Goal: Information Seeking & Learning: Learn about a topic

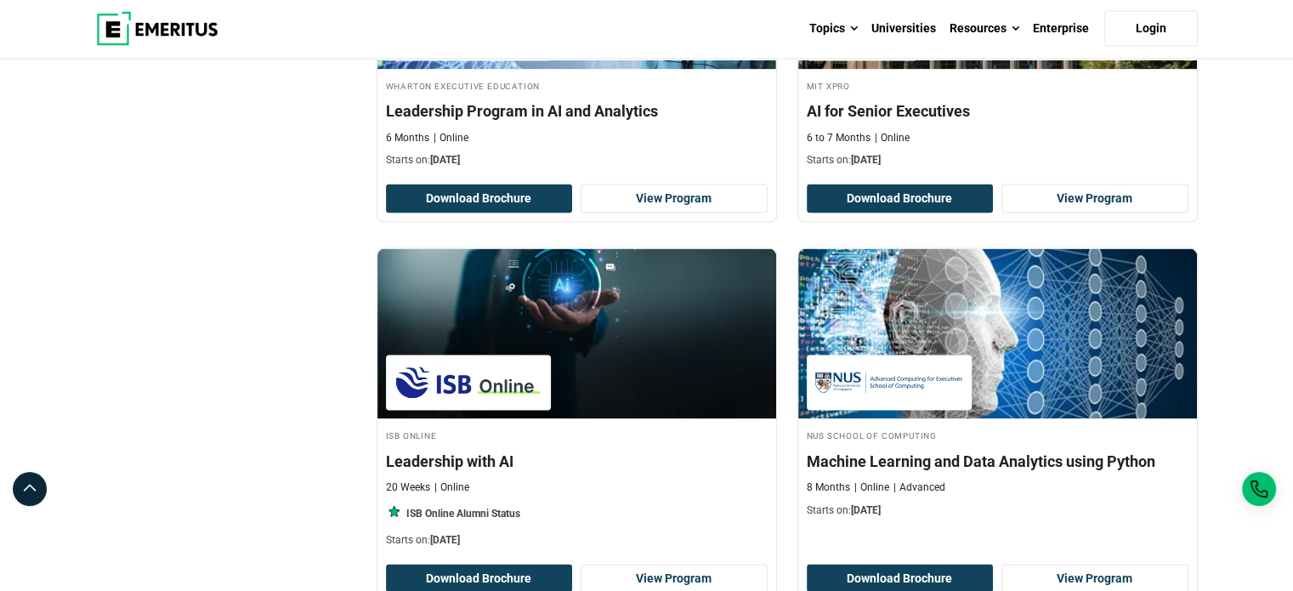
scroll to position [3401, 0]
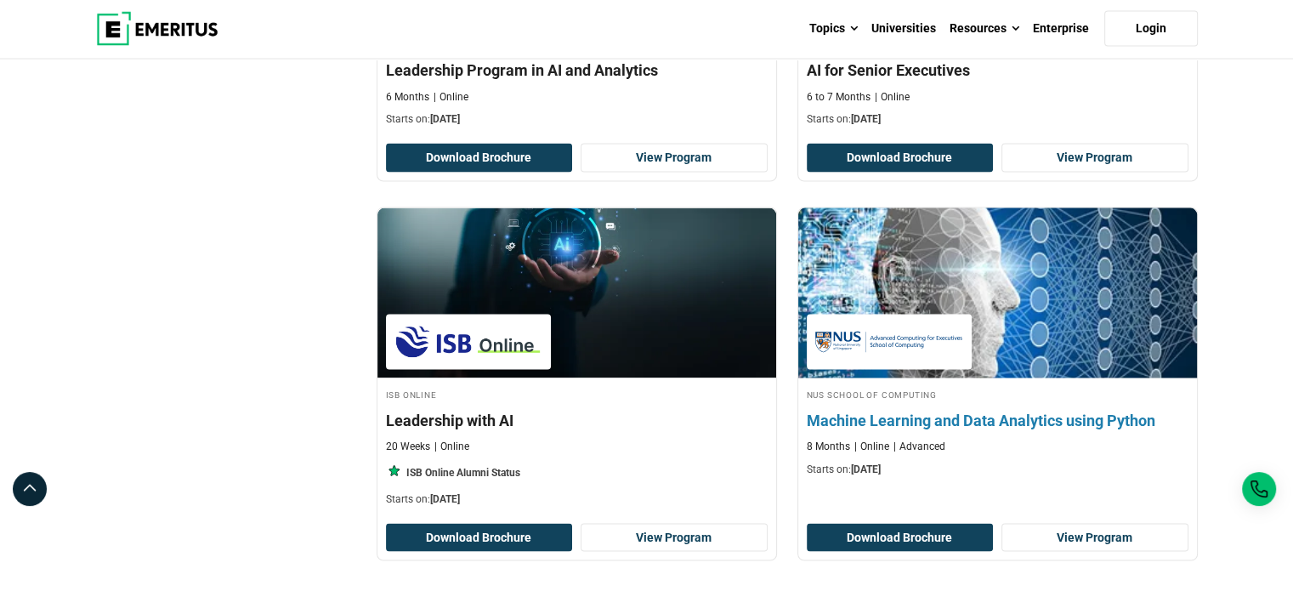
click at [1061, 413] on h4 "Machine Learning and Data Analytics using Python" at bounding box center [998, 420] width 382 height 21
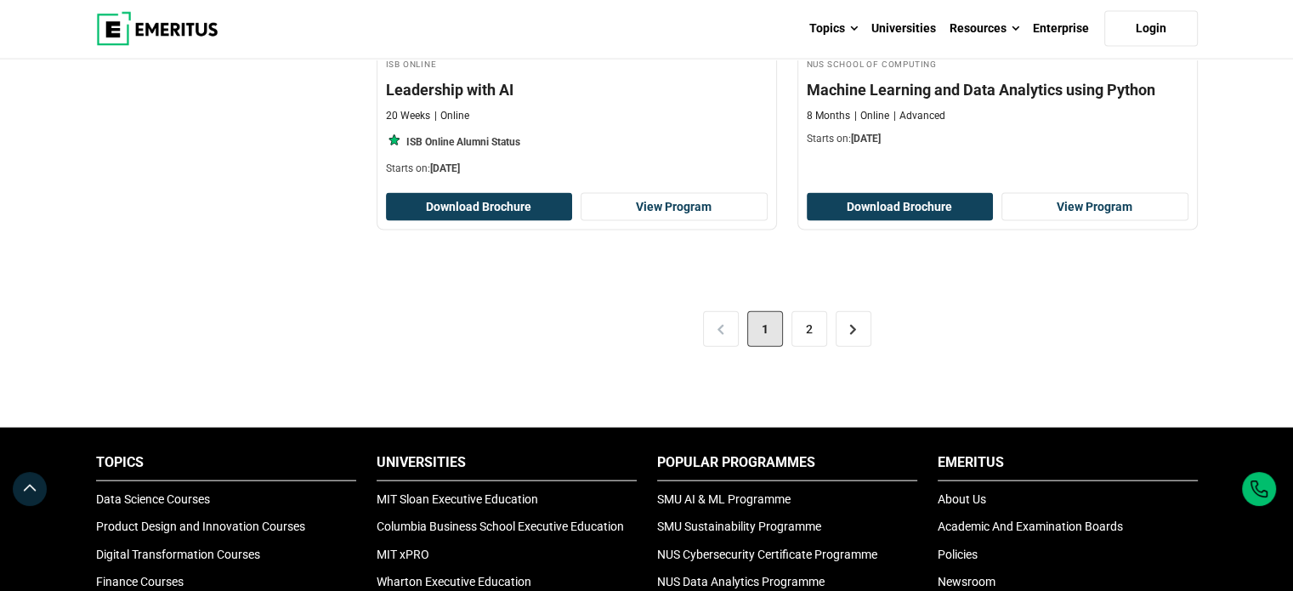
scroll to position [3741, 0]
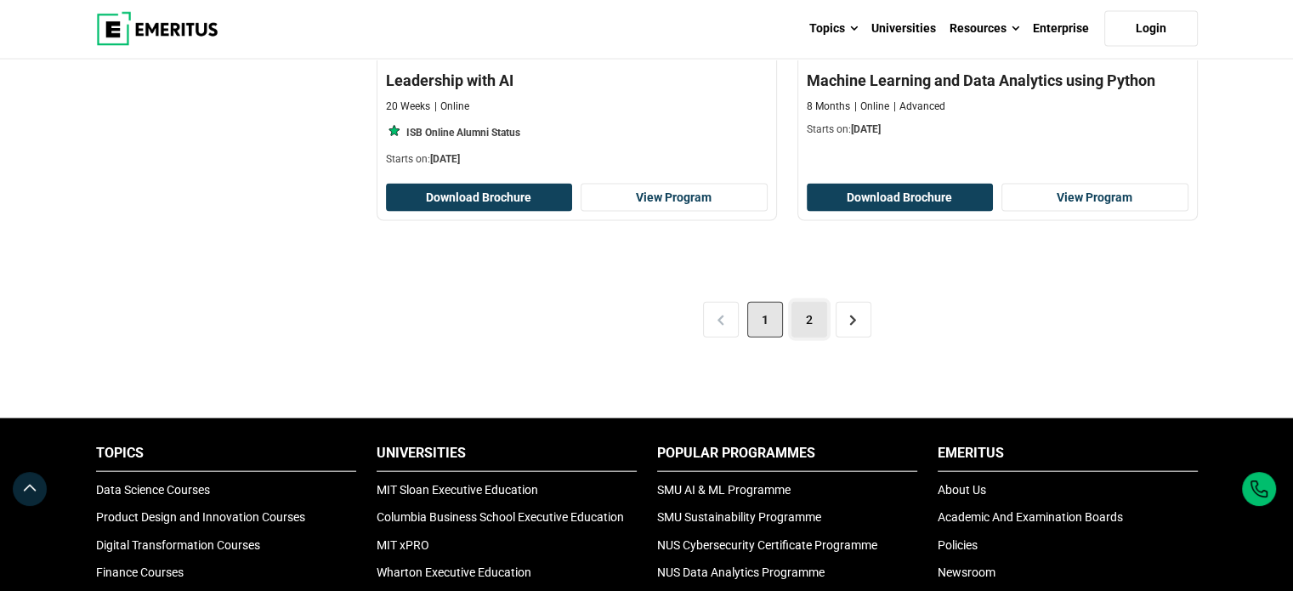
click at [801, 325] on link "2" at bounding box center [810, 320] width 36 height 36
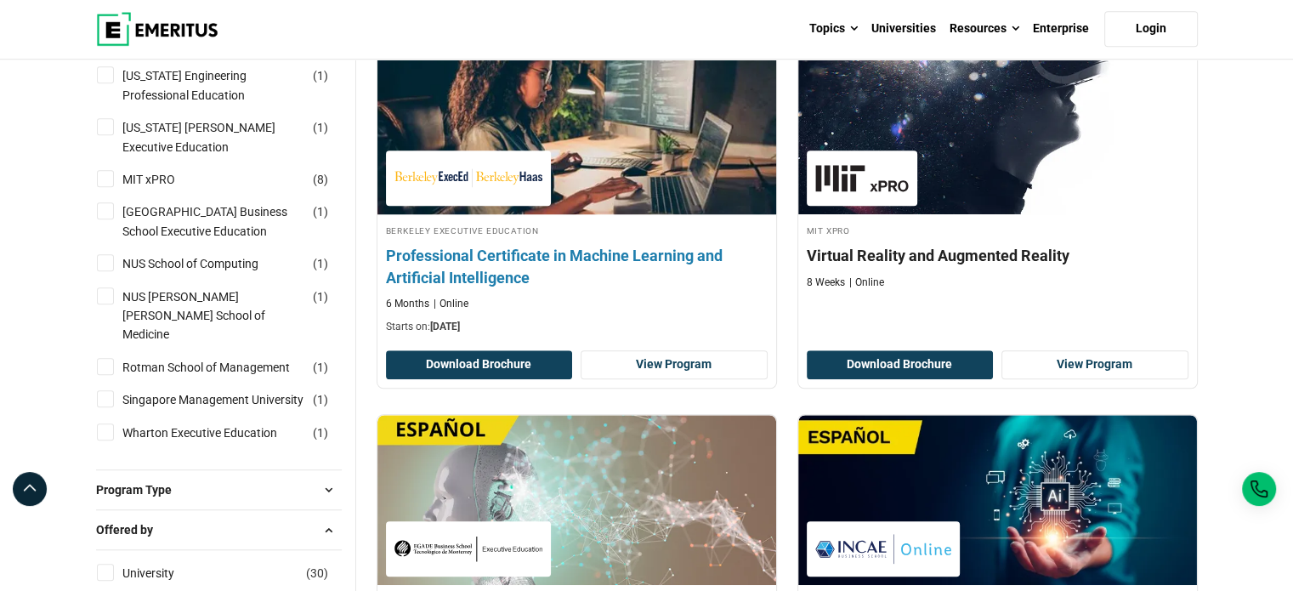
scroll to position [1276, 0]
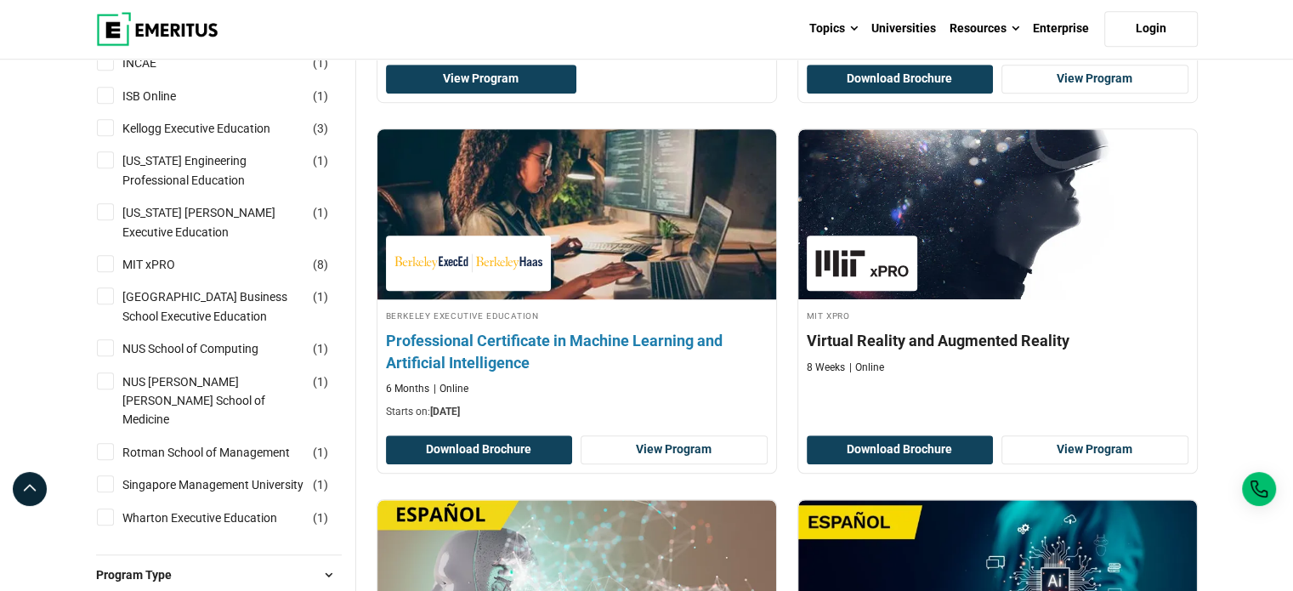
click at [595, 339] on h4 "Professional Certificate in Machine Learning and Artificial Intelligence" at bounding box center [577, 351] width 382 height 43
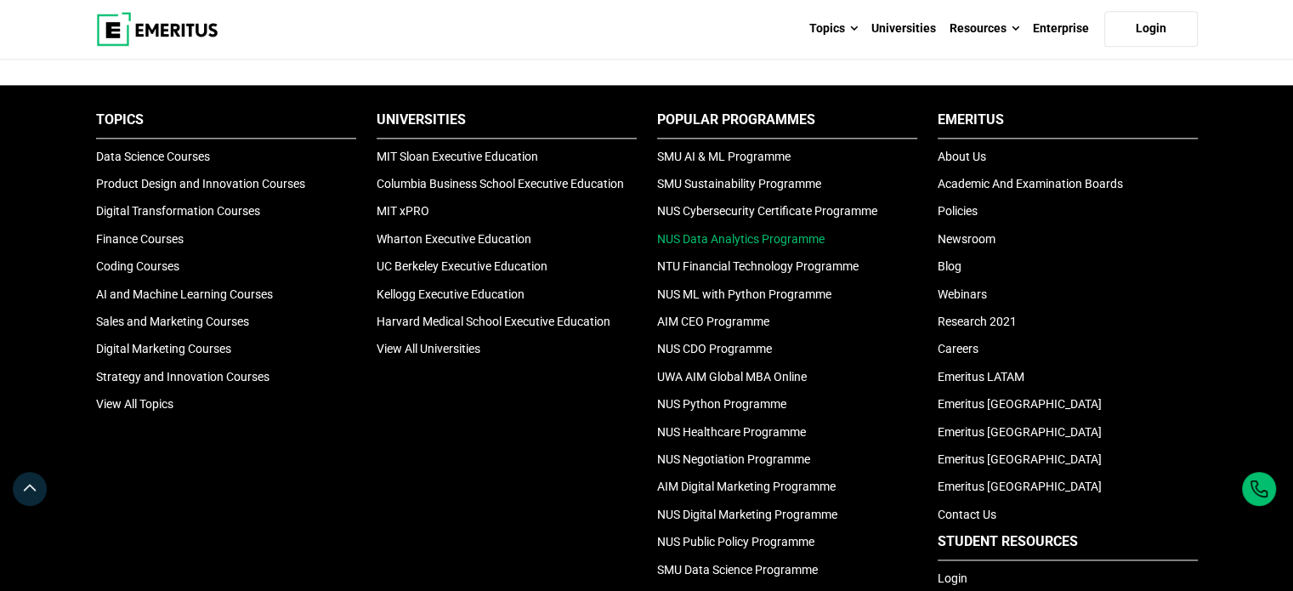
scroll to position [1871, 0]
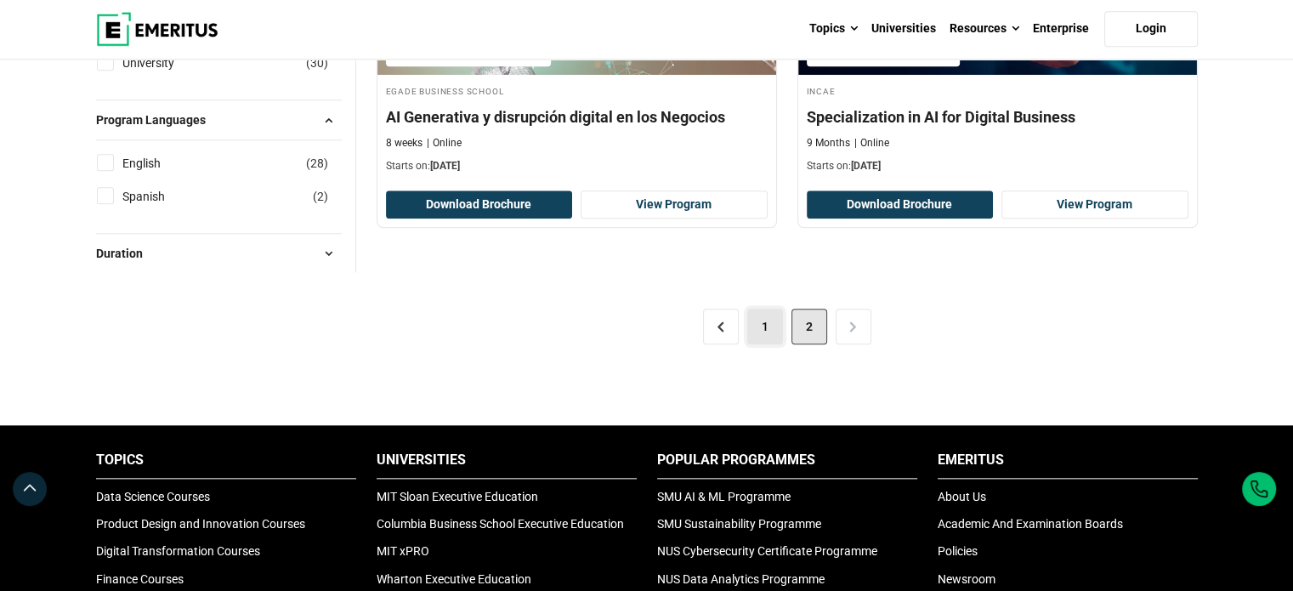
click at [752, 327] on link "1" at bounding box center [765, 327] width 36 height 36
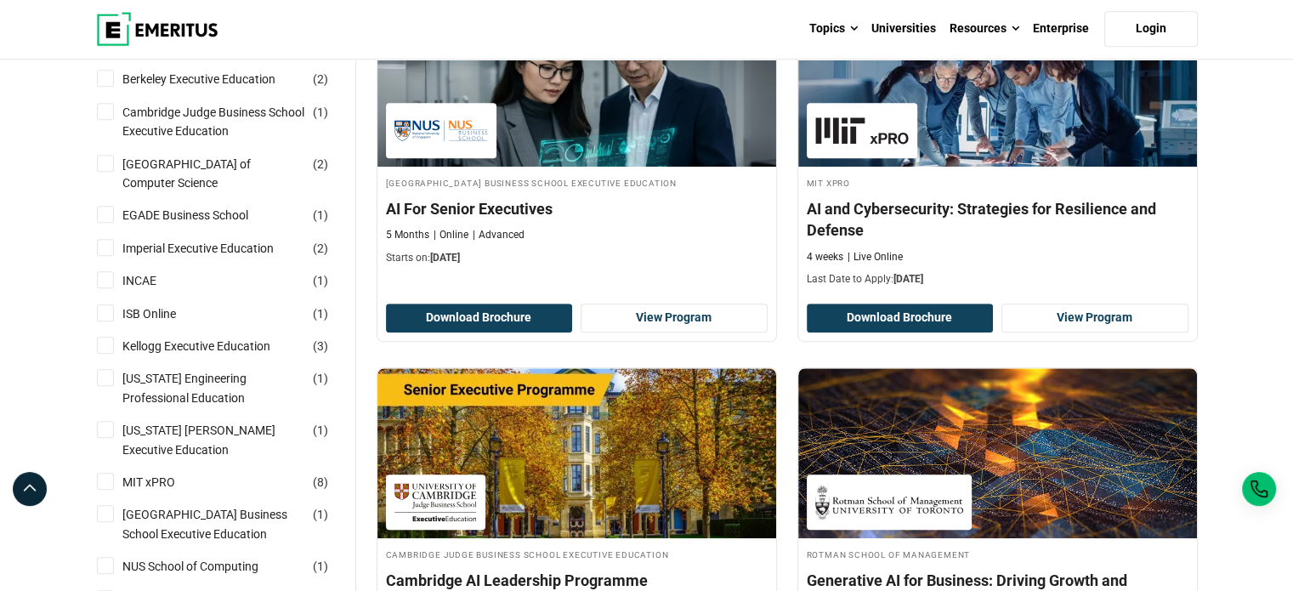
scroll to position [1020, 0]
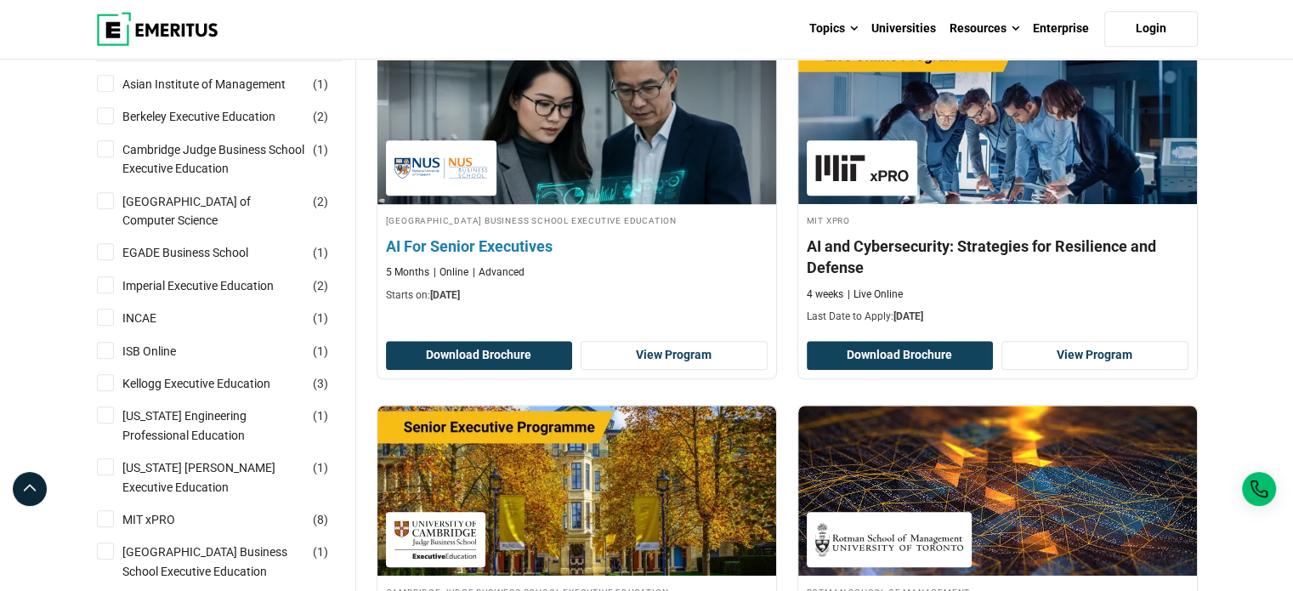
click at [497, 244] on h4 "AI For Senior Executives" at bounding box center [577, 246] width 382 height 21
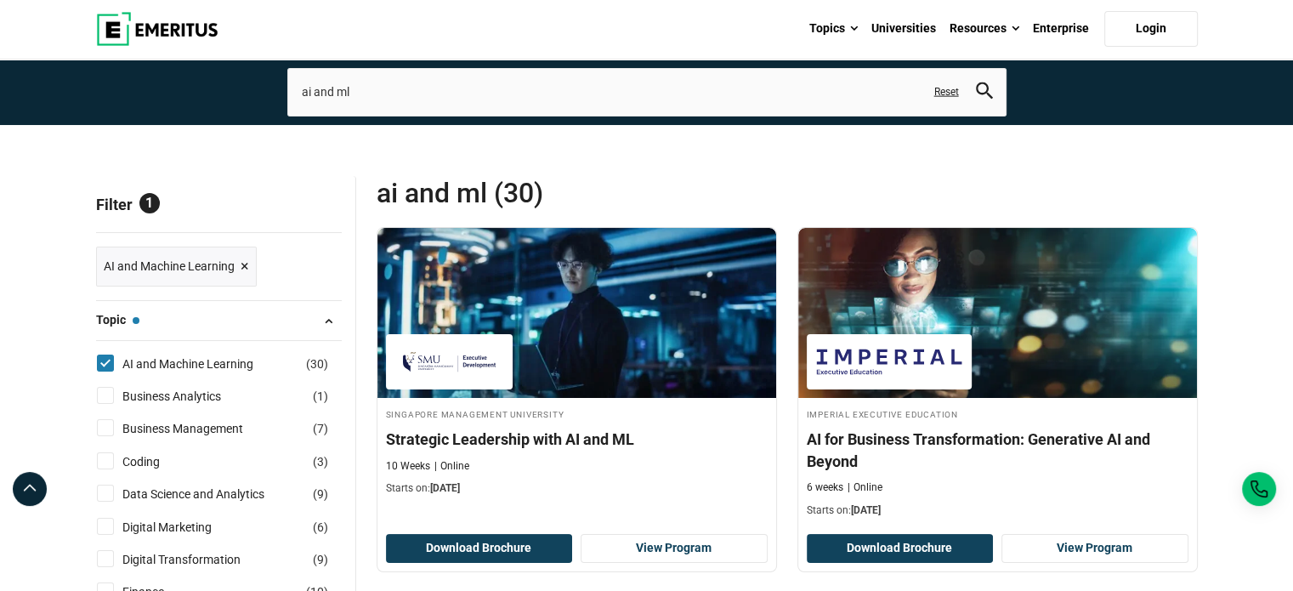
scroll to position [0, 0]
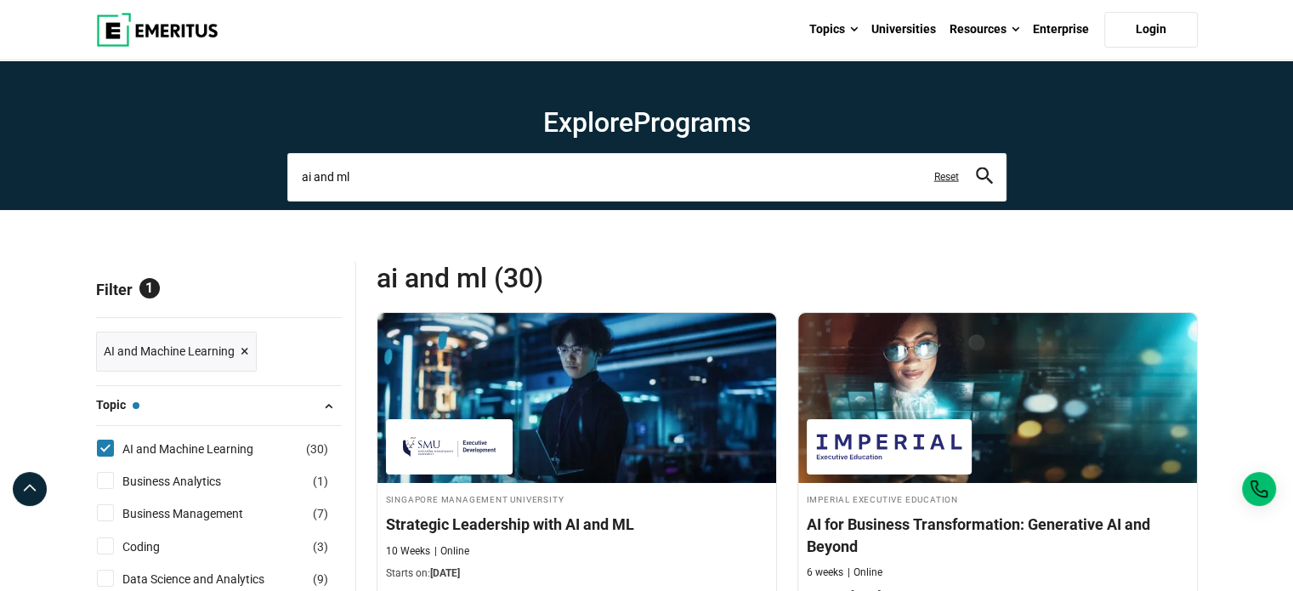
drag, startPoint x: 383, startPoint y: 172, endPoint x: 101, endPoint y: 176, distance: 281.5
click at [101, 176] on section "Explore Programs ai and ml ai and ml fundamentals ai and ml impact on industrie…" at bounding box center [646, 135] width 1293 height 150
type input "NUS AI and ML"
click at [976, 168] on button "search" at bounding box center [984, 178] width 17 height 20
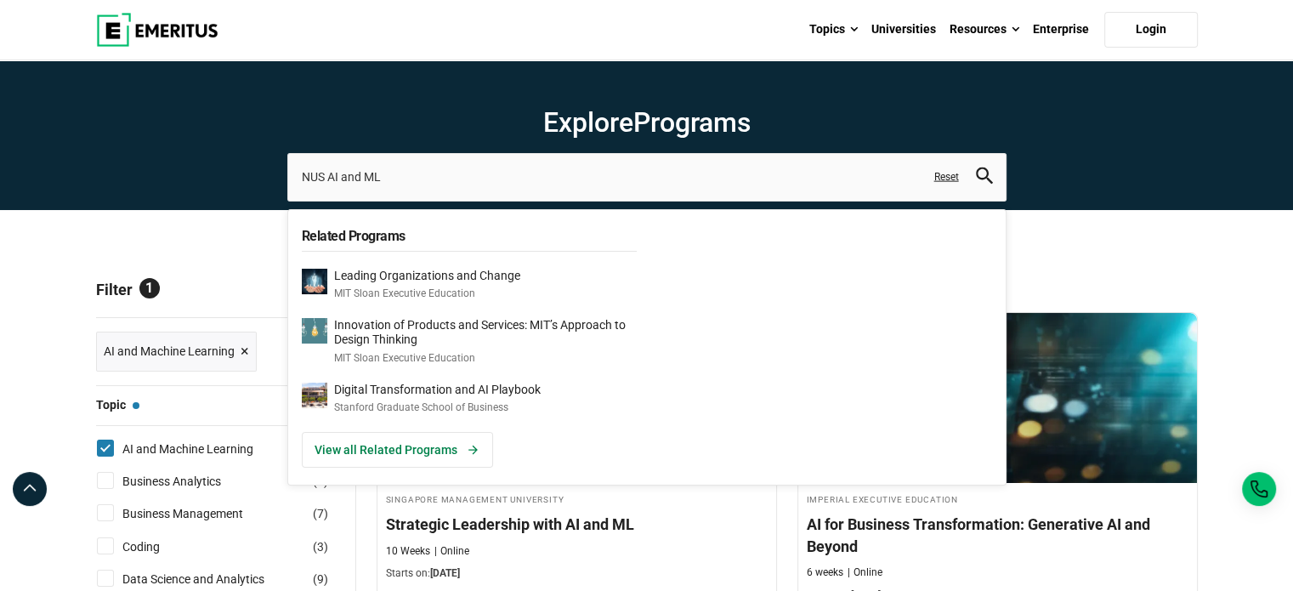
click at [980, 173] on icon "search" at bounding box center [984, 176] width 17 height 17
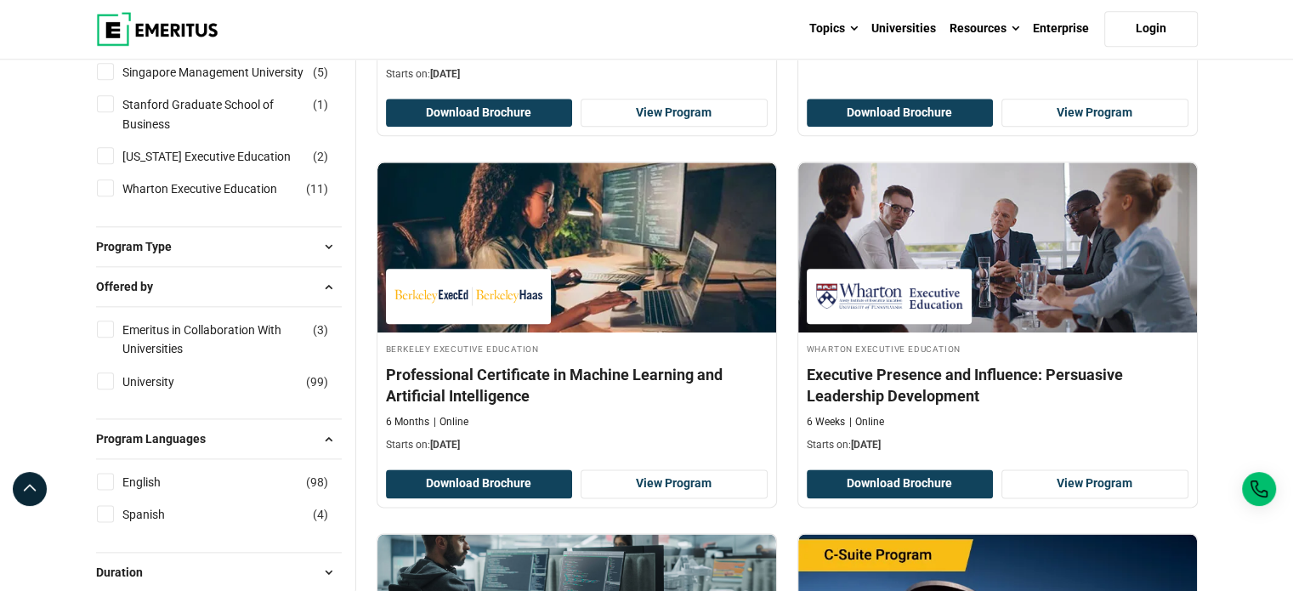
scroll to position [1956, 0]
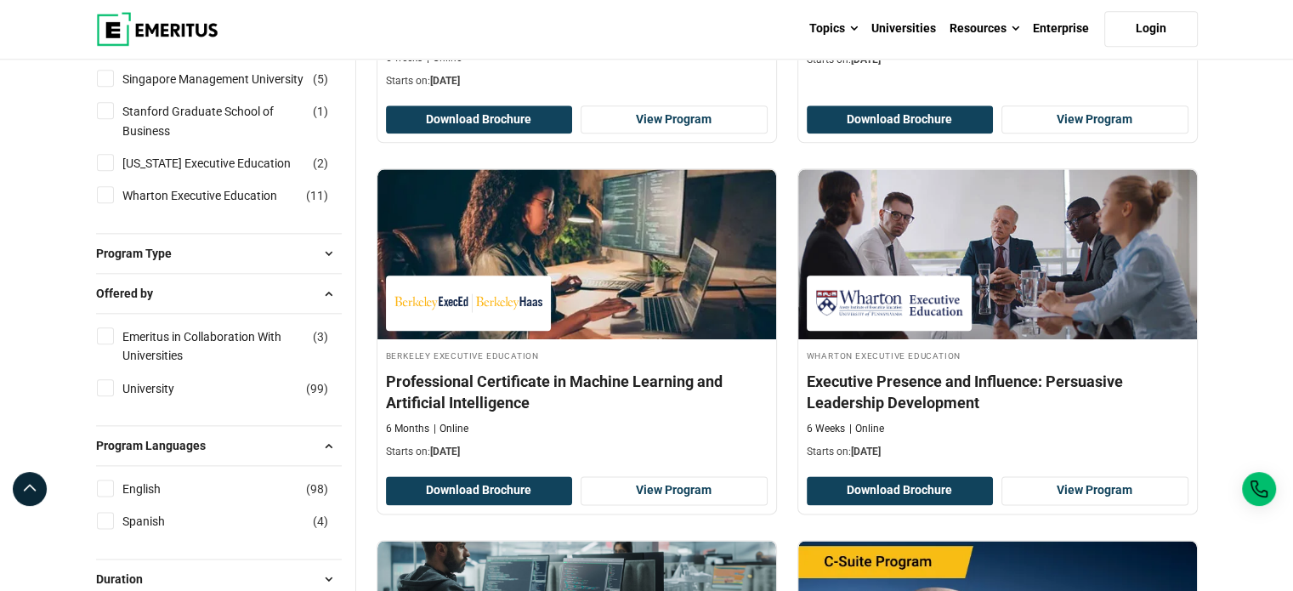
click at [197, 241] on button "Program Type" at bounding box center [219, 254] width 246 height 26
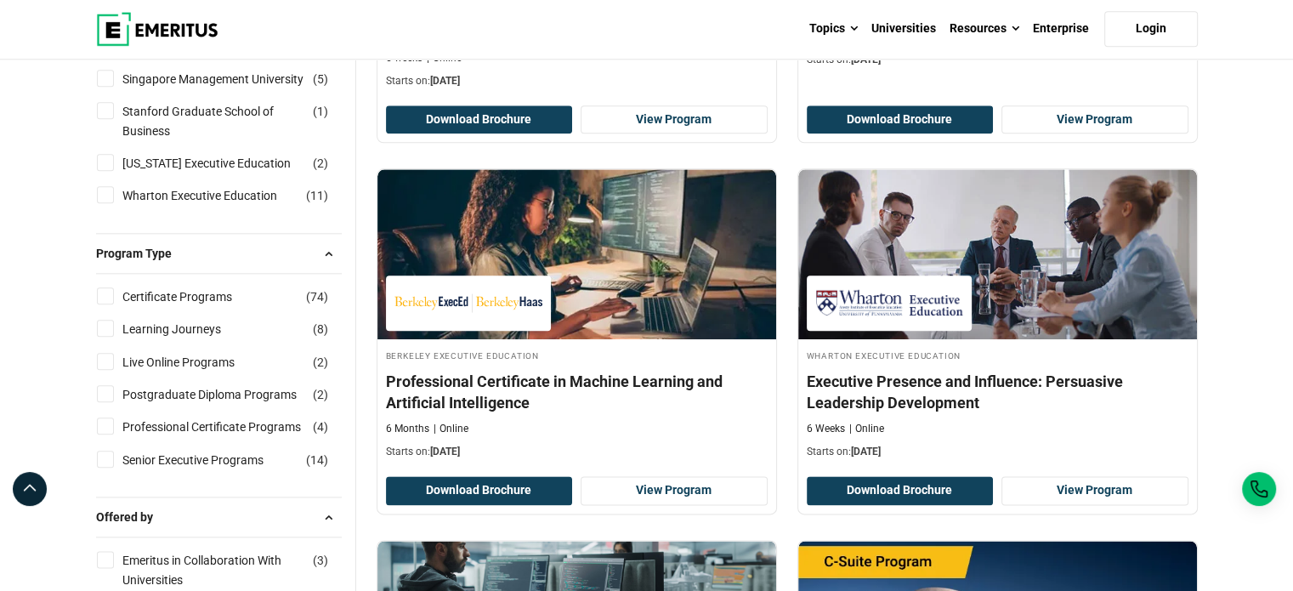
click at [197, 241] on button "Program Type" at bounding box center [219, 254] width 246 height 26
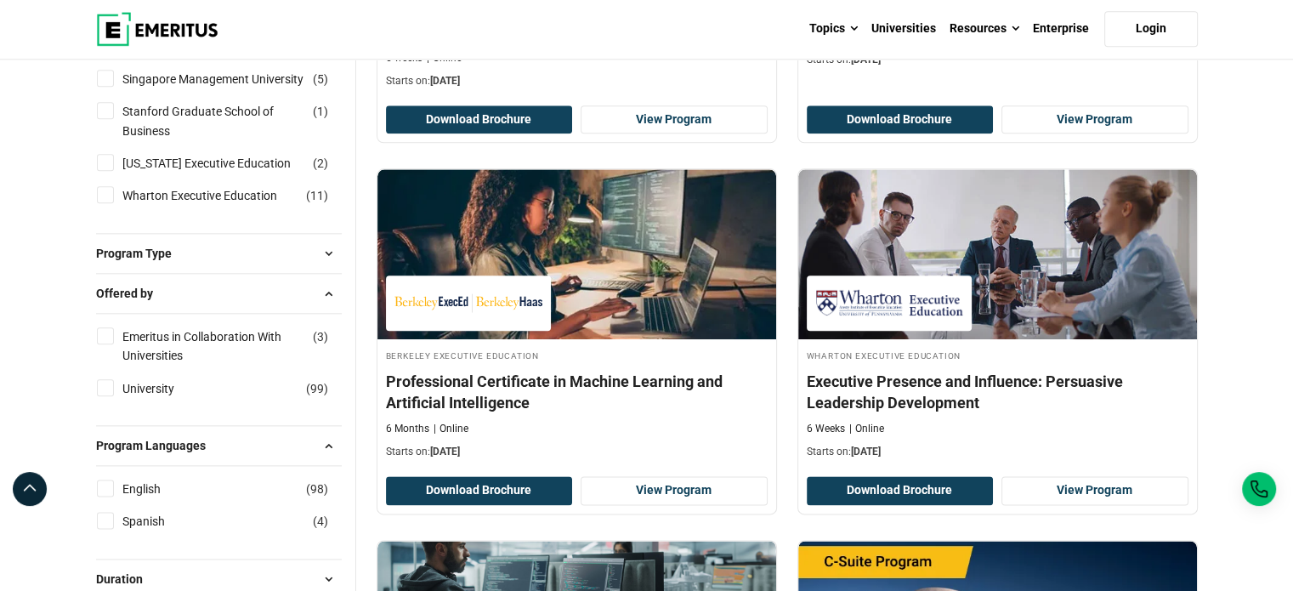
click at [197, 241] on button "Program Type" at bounding box center [219, 254] width 246 height 26
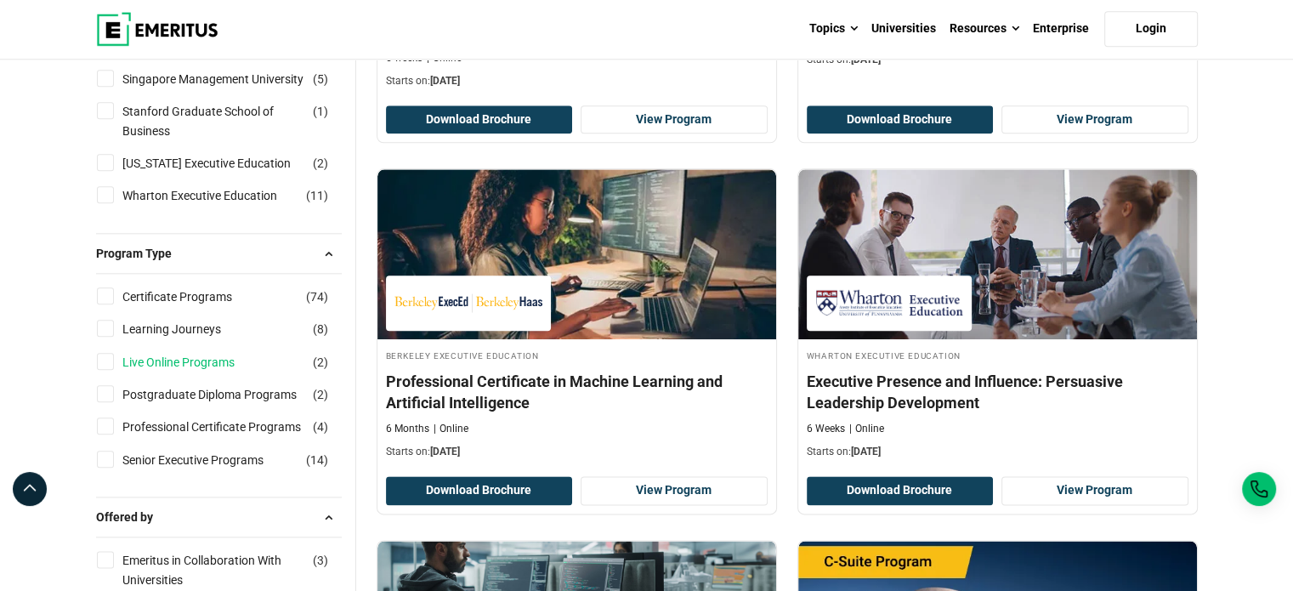
click at [183, 353] on link "Live Online Programs" at bounding box center [195, 362] width 146 height 19
checkbox input "true"
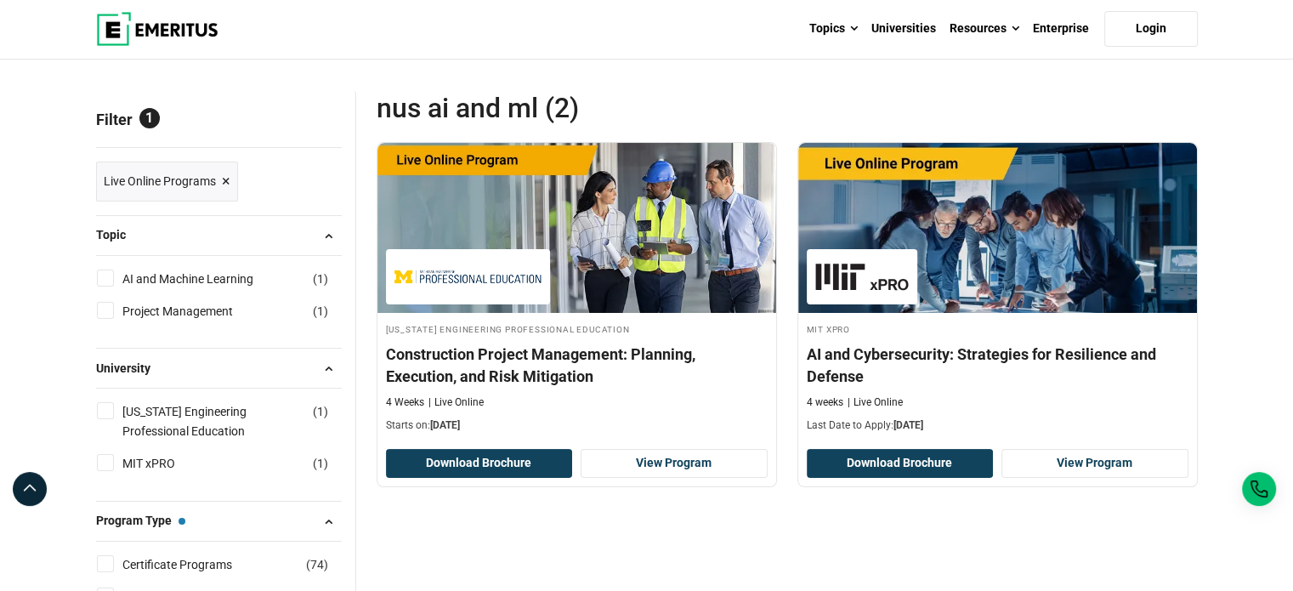
scroll to position [340, 0]
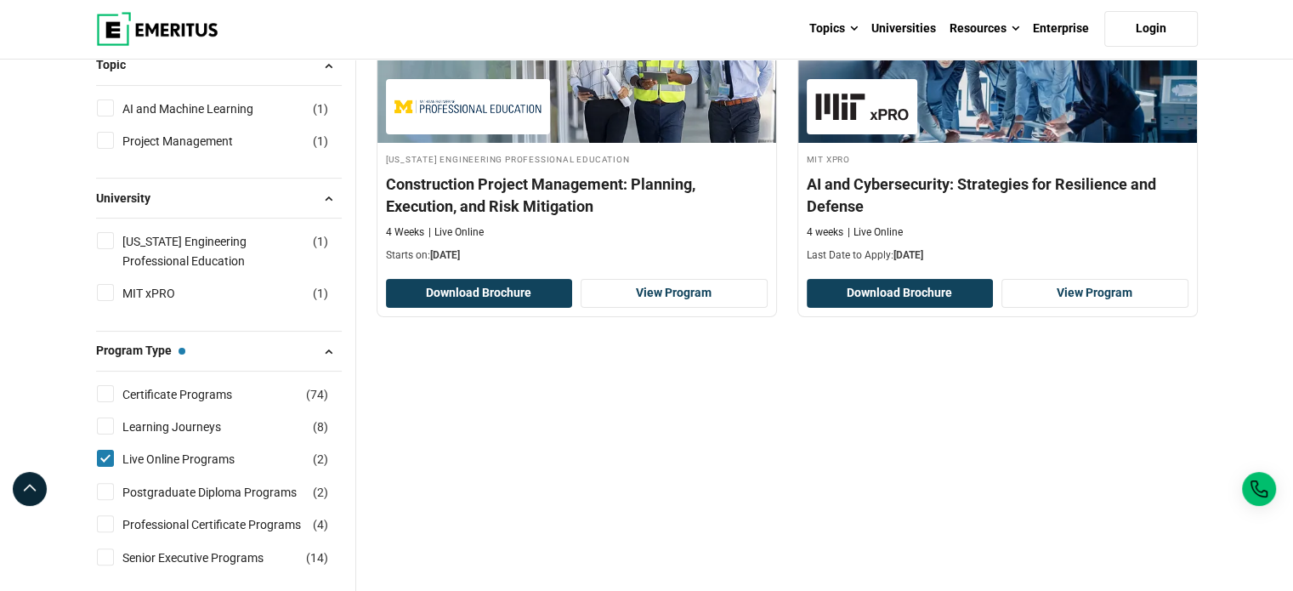
click at [119, 455] on label "Live Online Programs ( 2 )" at bounding box center [194, 459] width 156 height 19
click at [114, 455] on input "Live Online Programs ( 2 )" at bounding box center [105, 458] width 17 height 17
checkbox input "false"
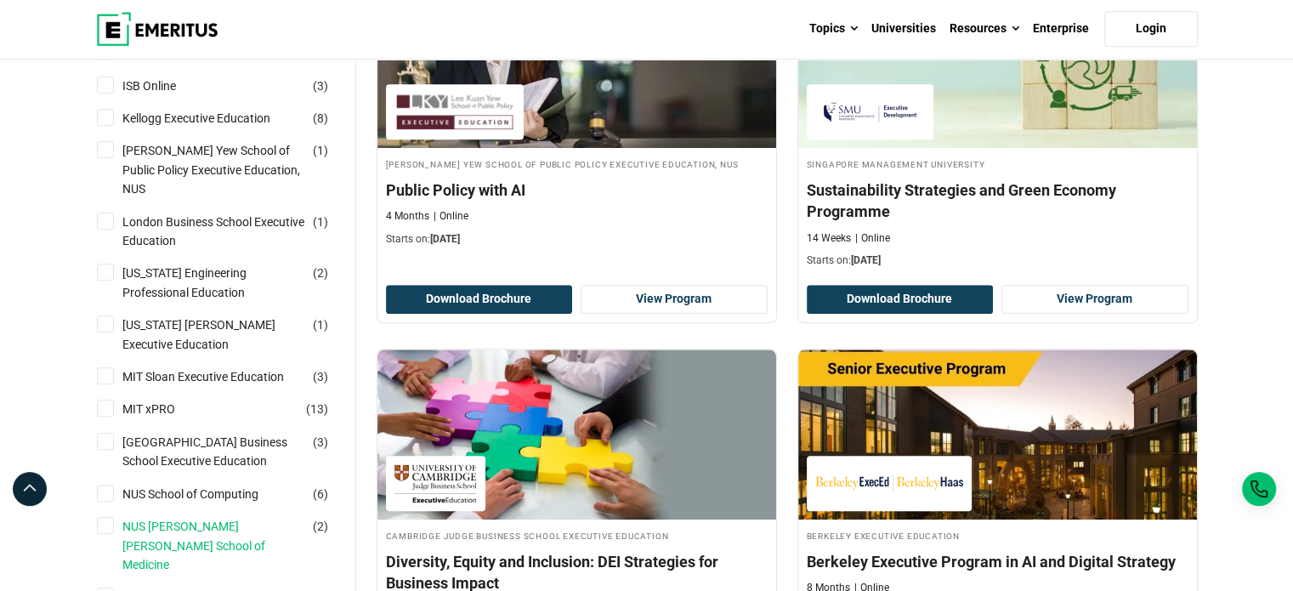
scroll to position [1446, 0]
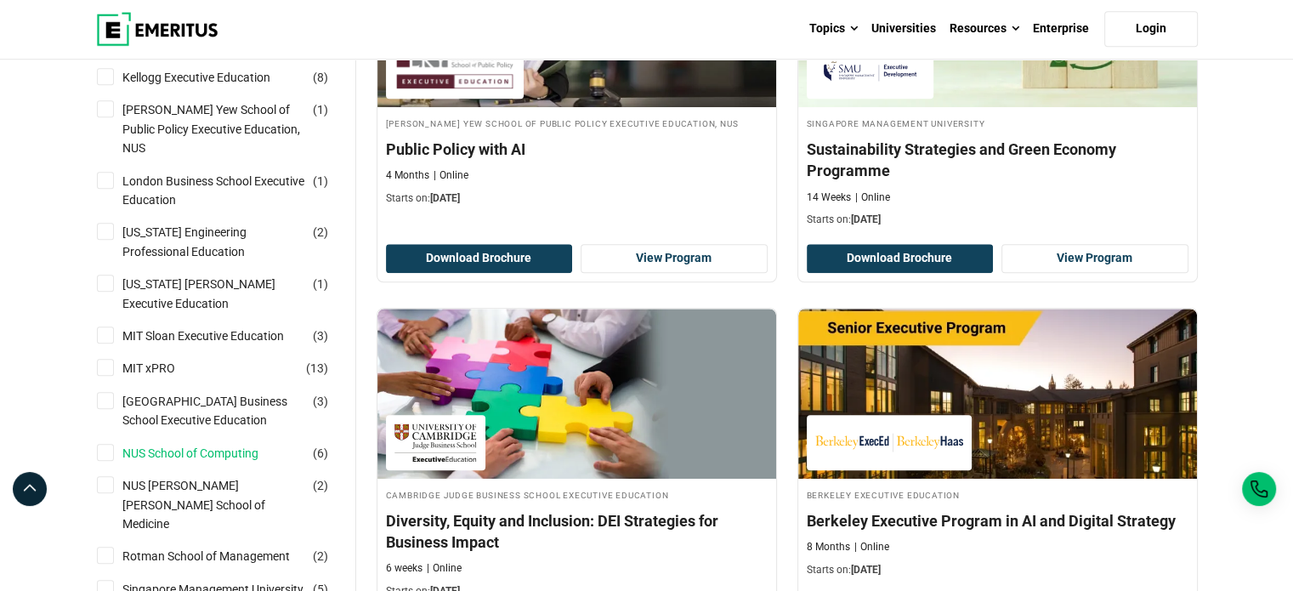
click at [196, 457] on link "NUS School of Computing" at bounding box center [207, 453] width 170 height 19
checkbox input "true"
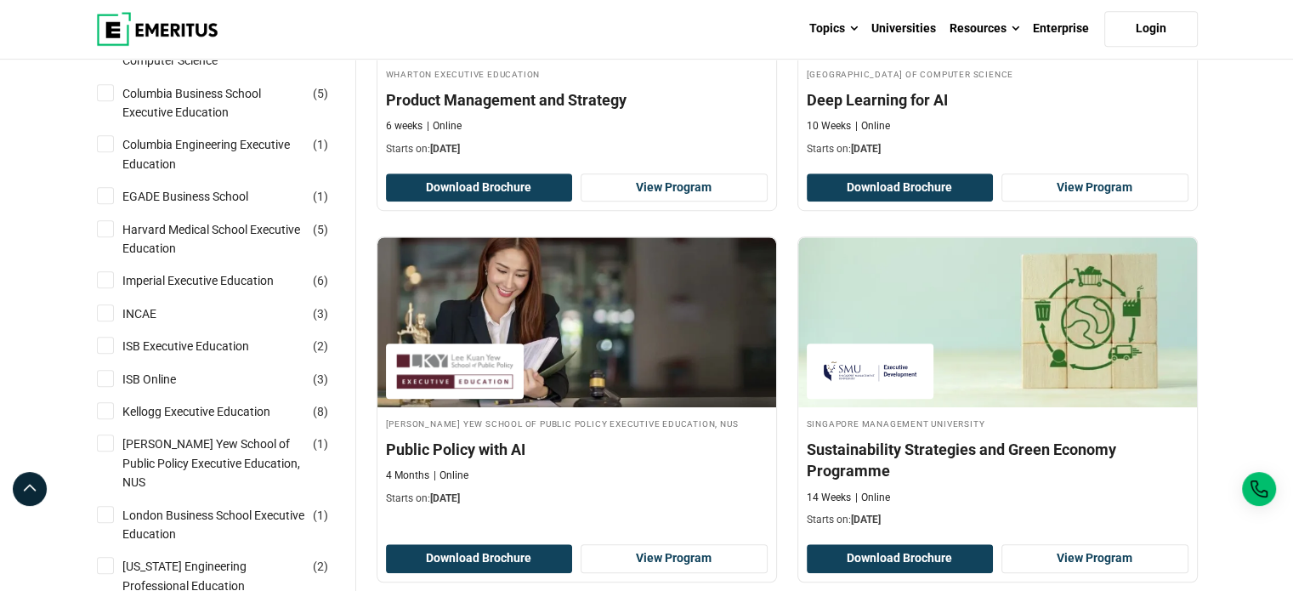
scroll to position [1020, 0]
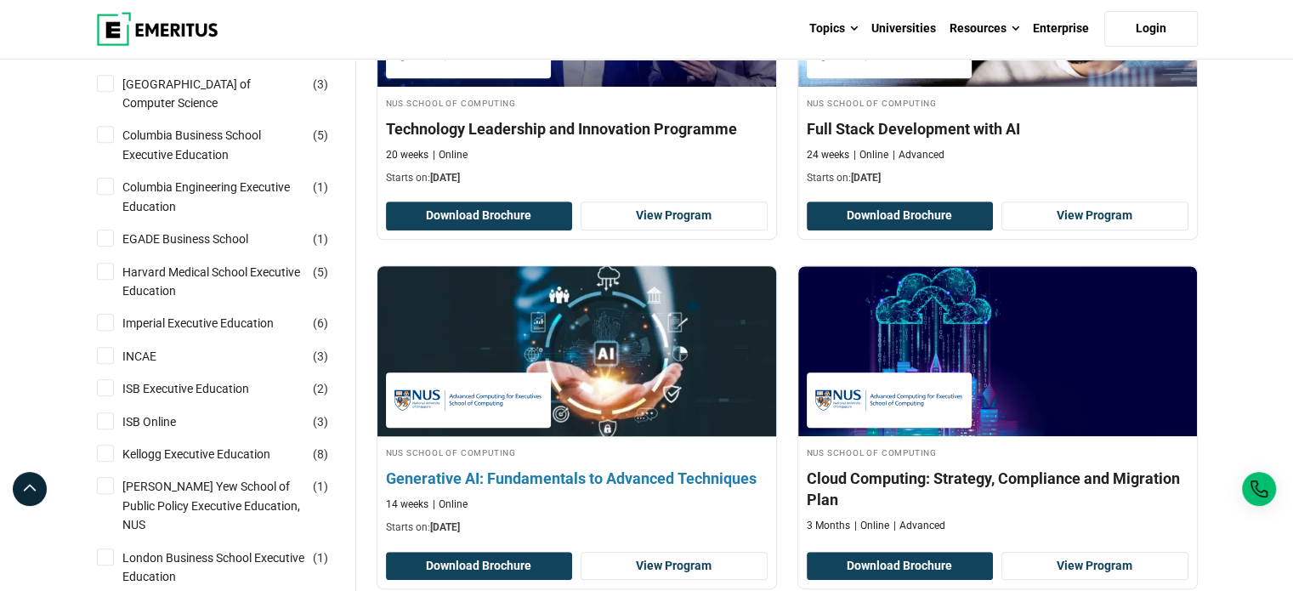
scroll to position [850, 0]
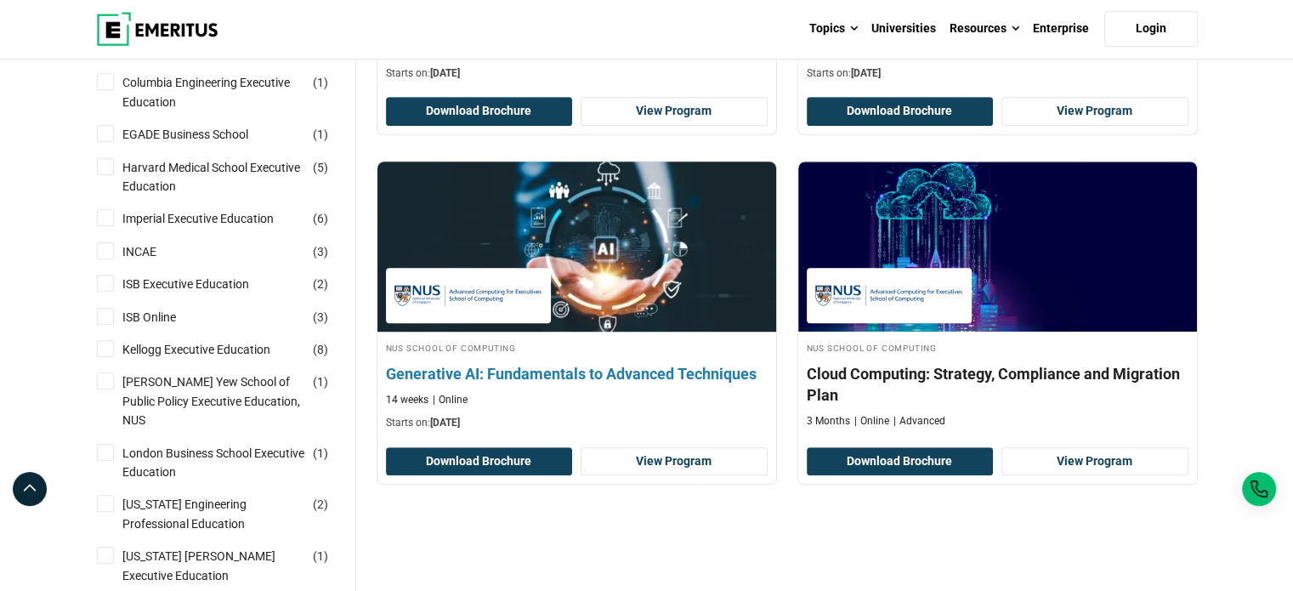
click at [662, 375] on h4 "Generative AI: Fundamentals to Advanced Techniques" at bounding box center [577, 373] width 382 height 21
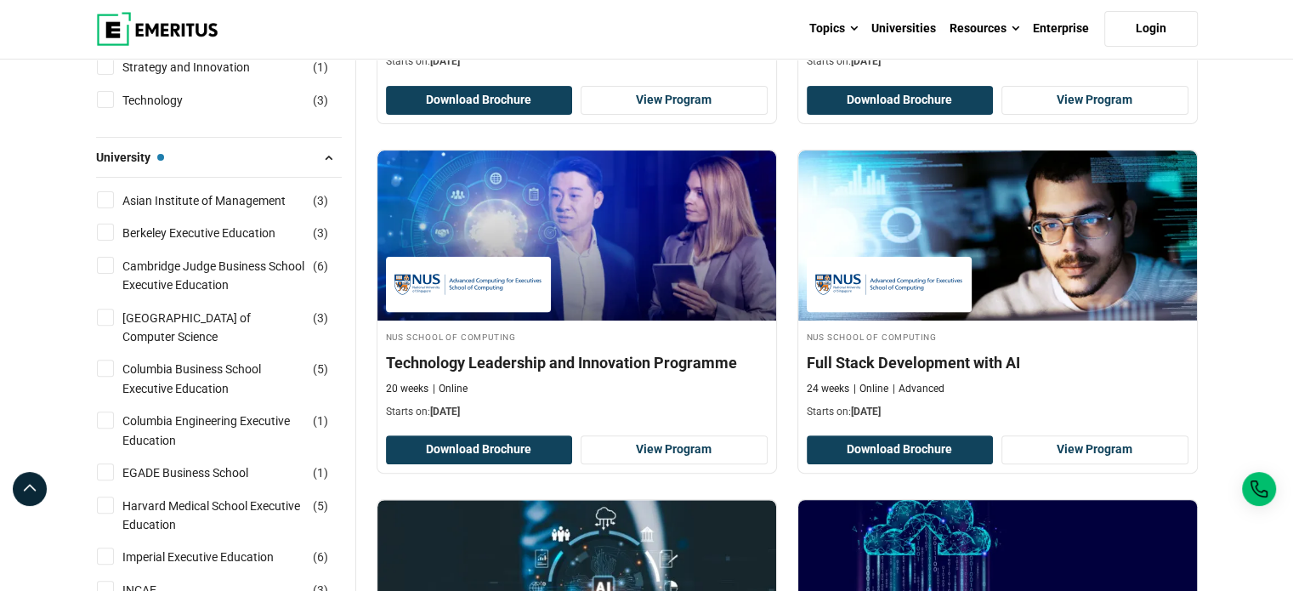
scroll to position [510, 0]
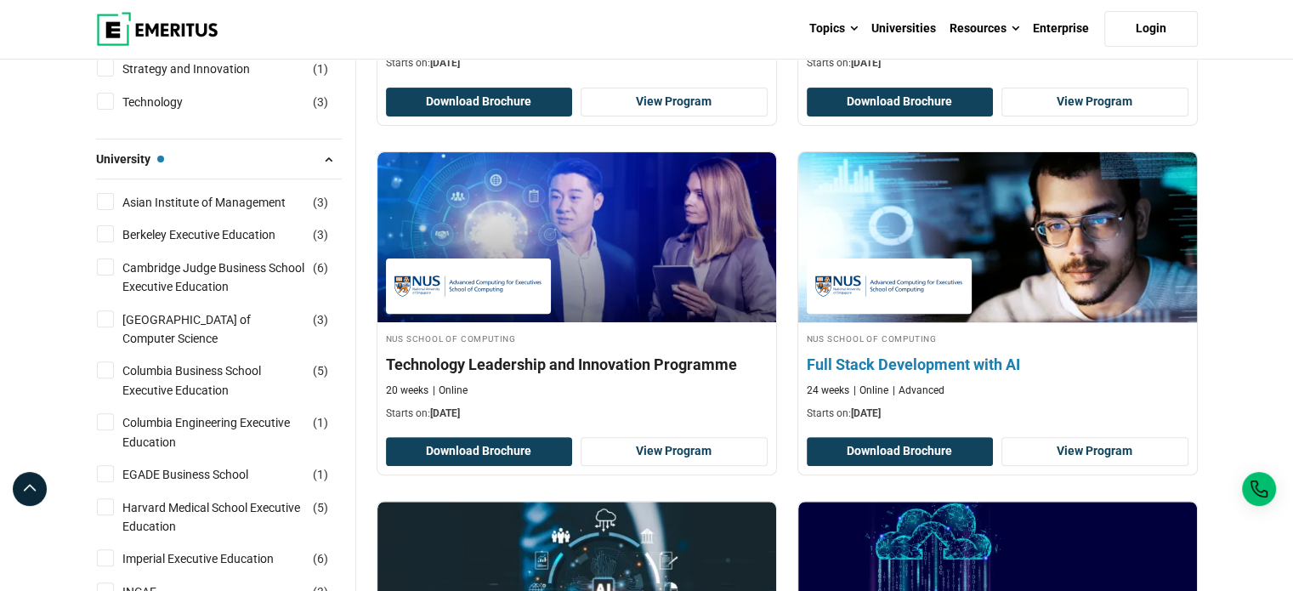
click at [966, 359] on h4 "Full Stack Development with AI" at bounding box center [998, 364] width 382 height 21
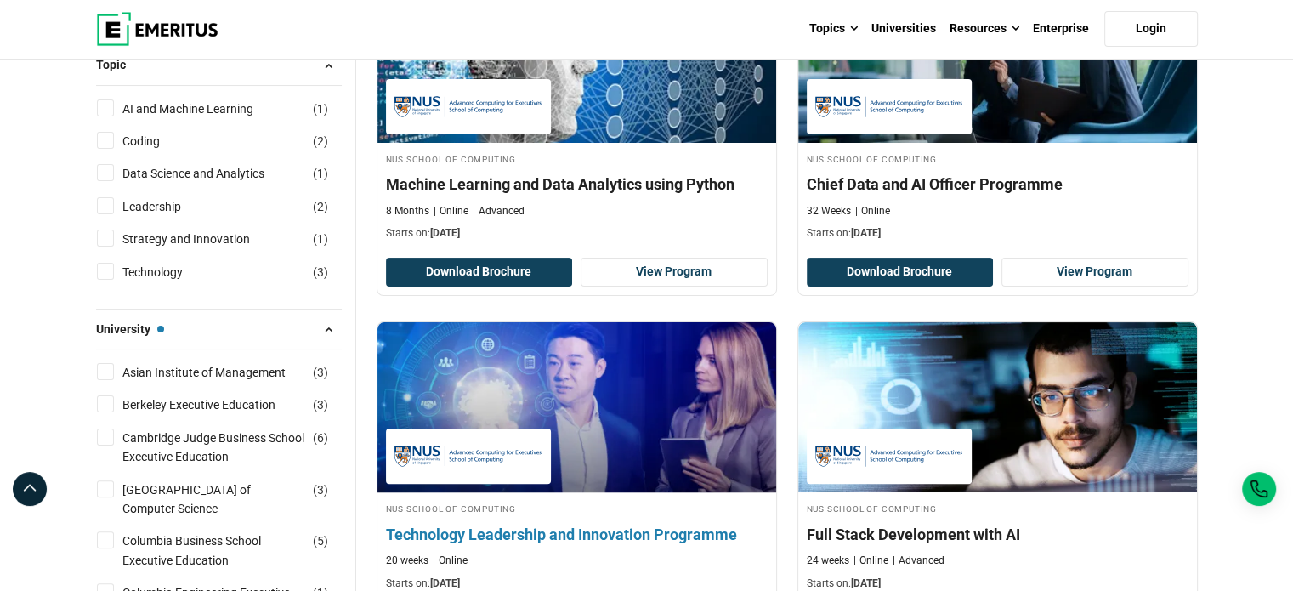
scroll to position [255, 0]
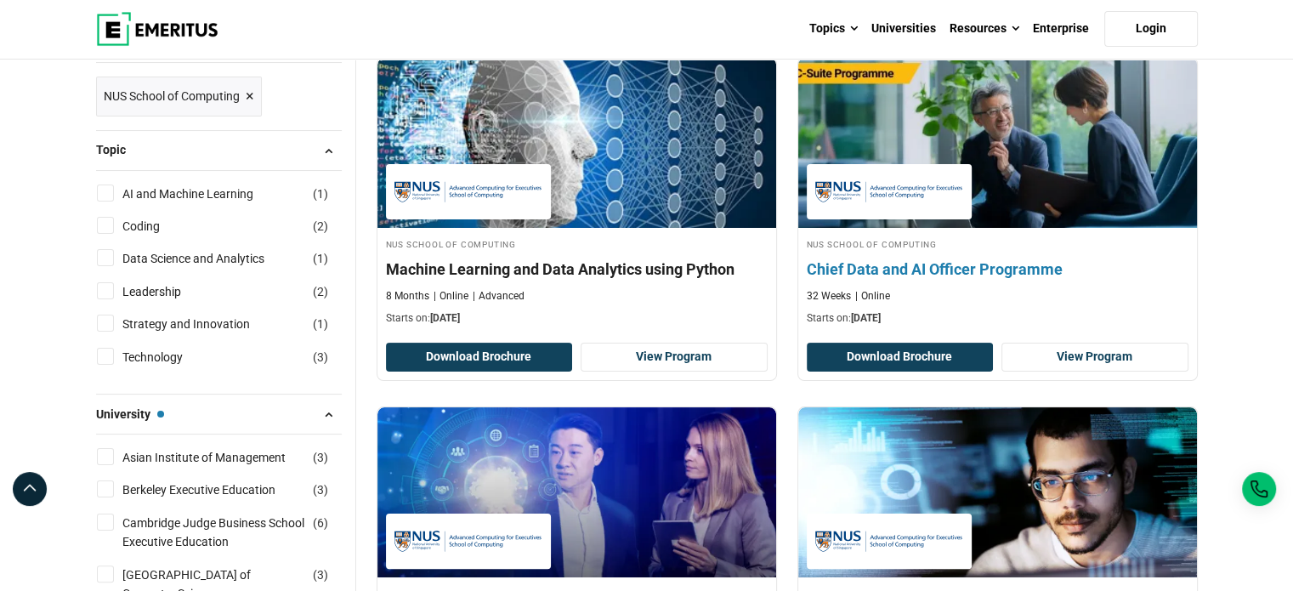
click at [1054, 271] on h4 "Chief Data and AI Officer Programme" at bounding box center [998, 269] width 382 height 21
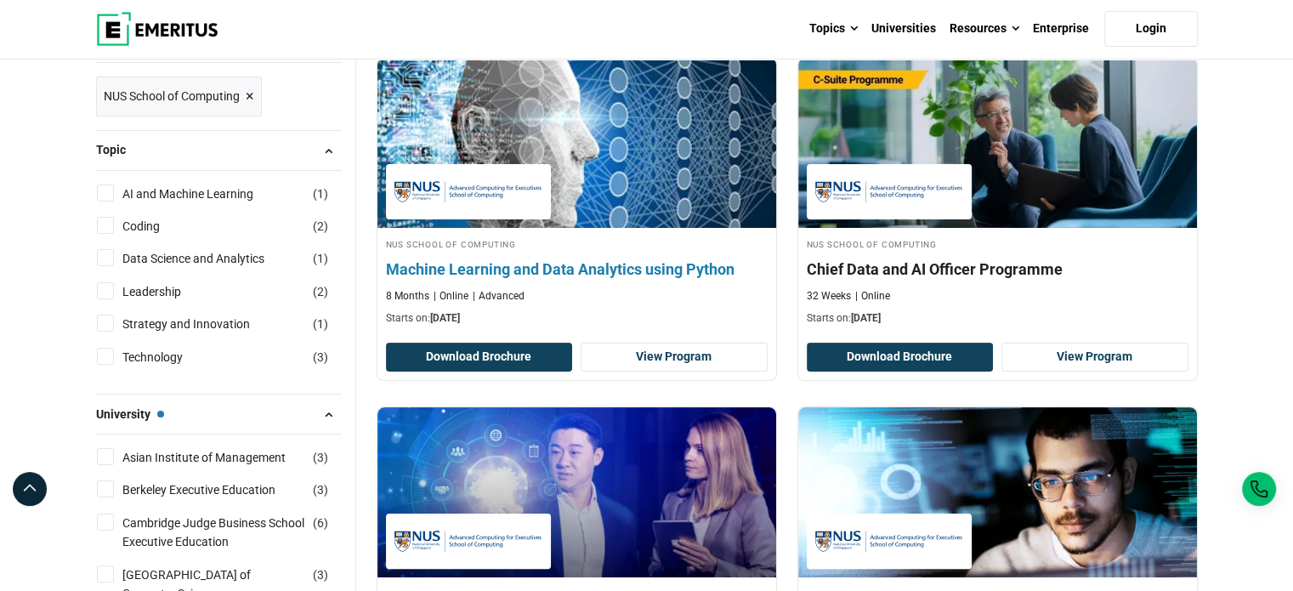
click at [684, 255] on div "NUS School of Computing Machine Learning and Data Analytics using Python 8 Mont…" at bounding box center [577, 281] width 399 height 90
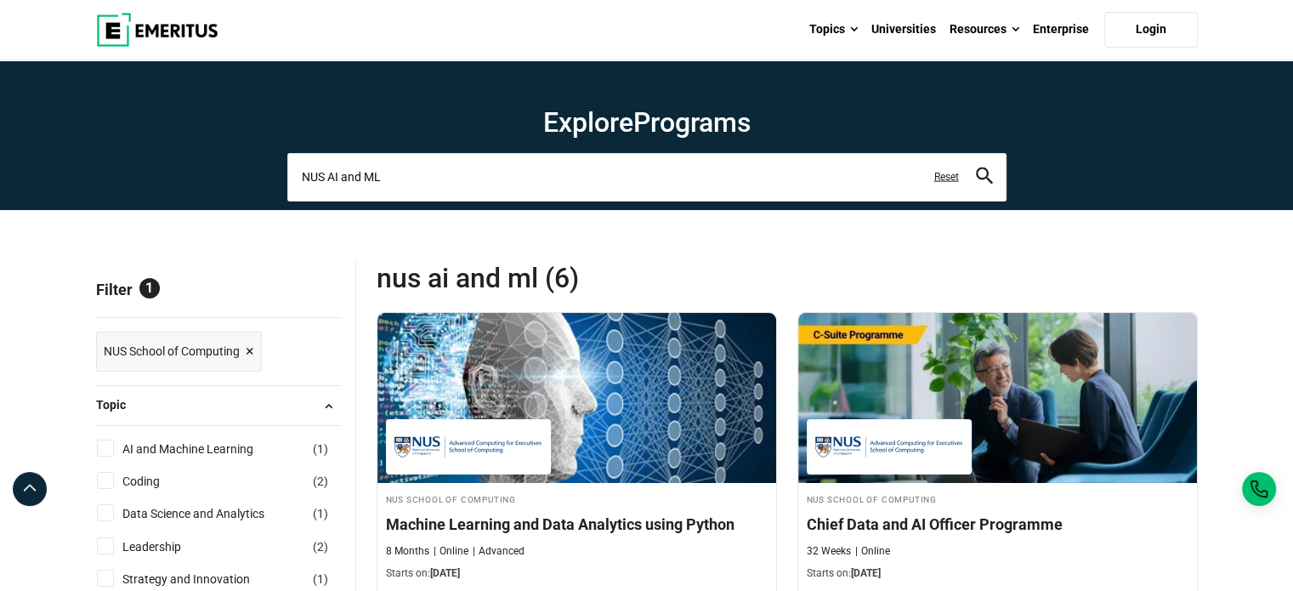
drag, startPoint x: 460, startPoint y: 190, endPoint x: 0, endPoint y: 185, distance: 460.1
click at [0, 185] on section "Explore Programs NUS AI and ML Related Programs Leading Organizations and Chang…" at bounding box center [646, 135] width 1293 height 150
type input "p"
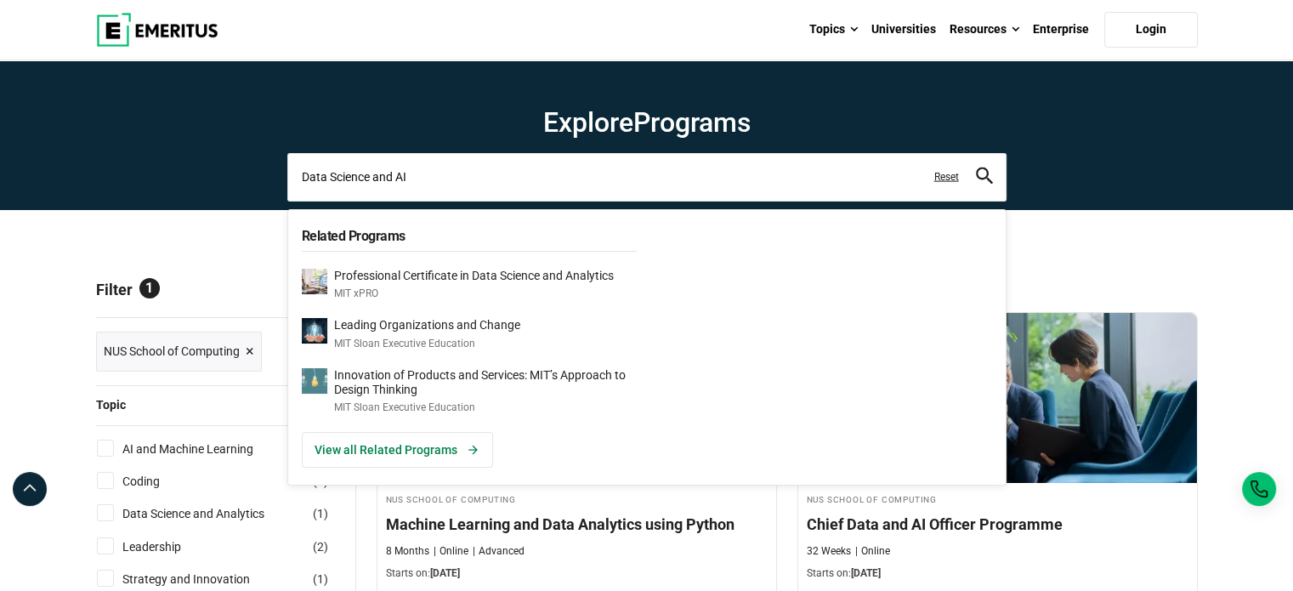
type input "Data Science and AI"
click at [979, 173] on icon "search" at bounding box center [984, 176] width 17 height 17
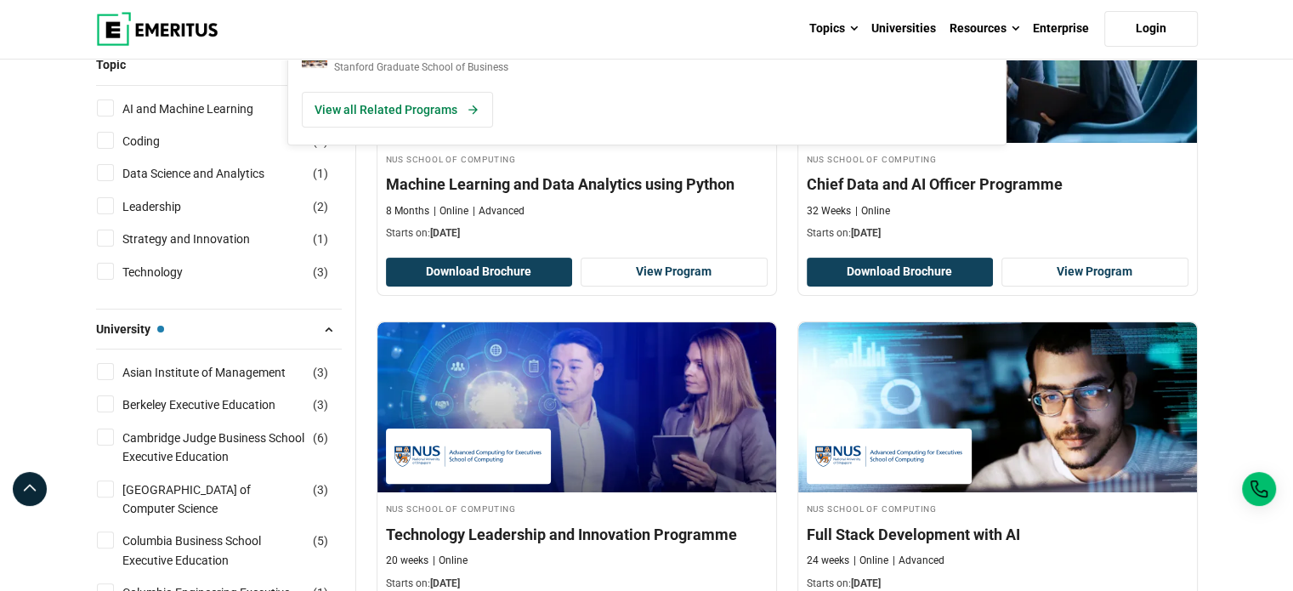
scroll to position [17, 0]
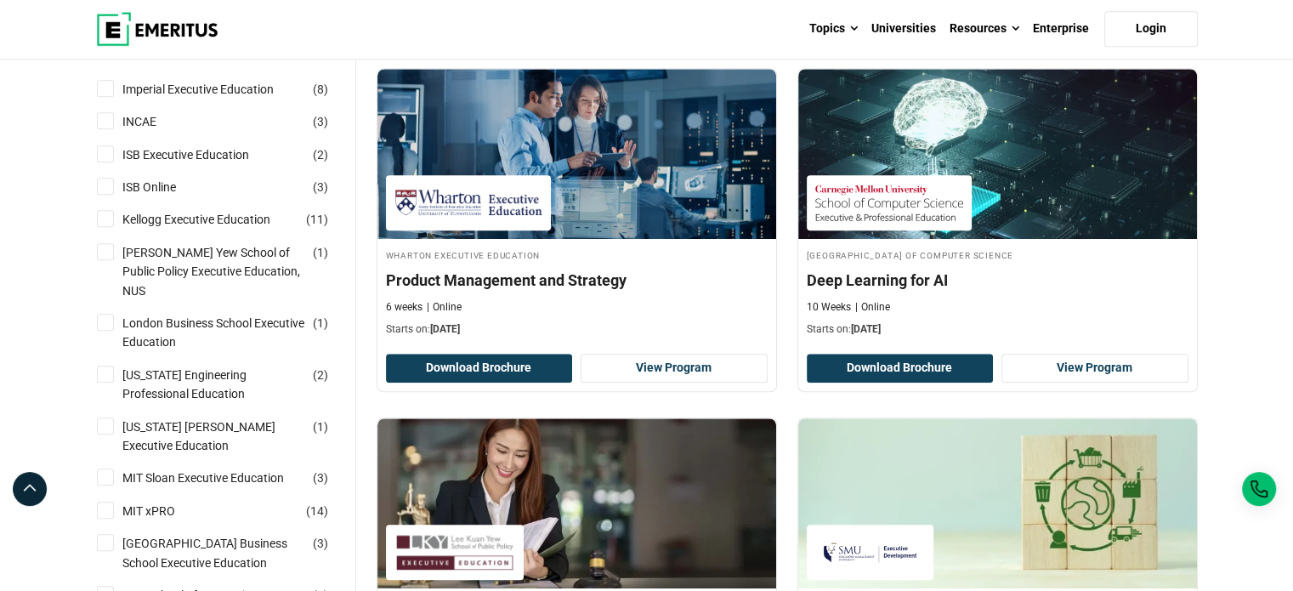
scroll to position [1446, 0]
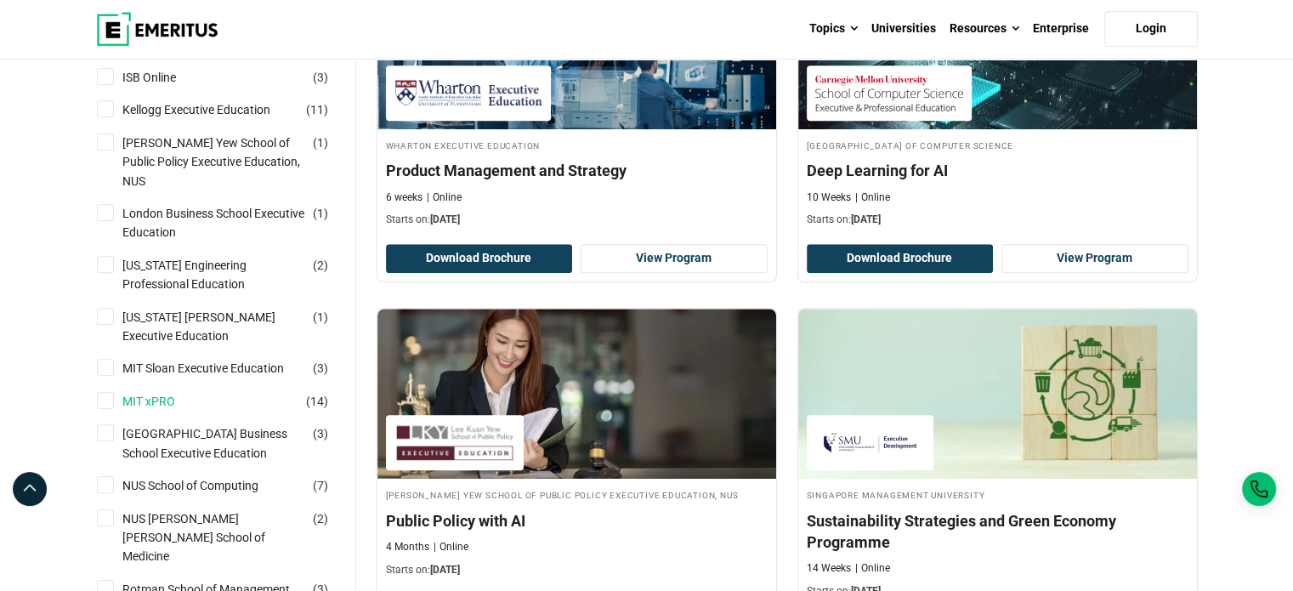
click at [150, 392] on link "MIT xPRO" at bounding box center [165, 401] width 87 height 19
checkbox input "true"
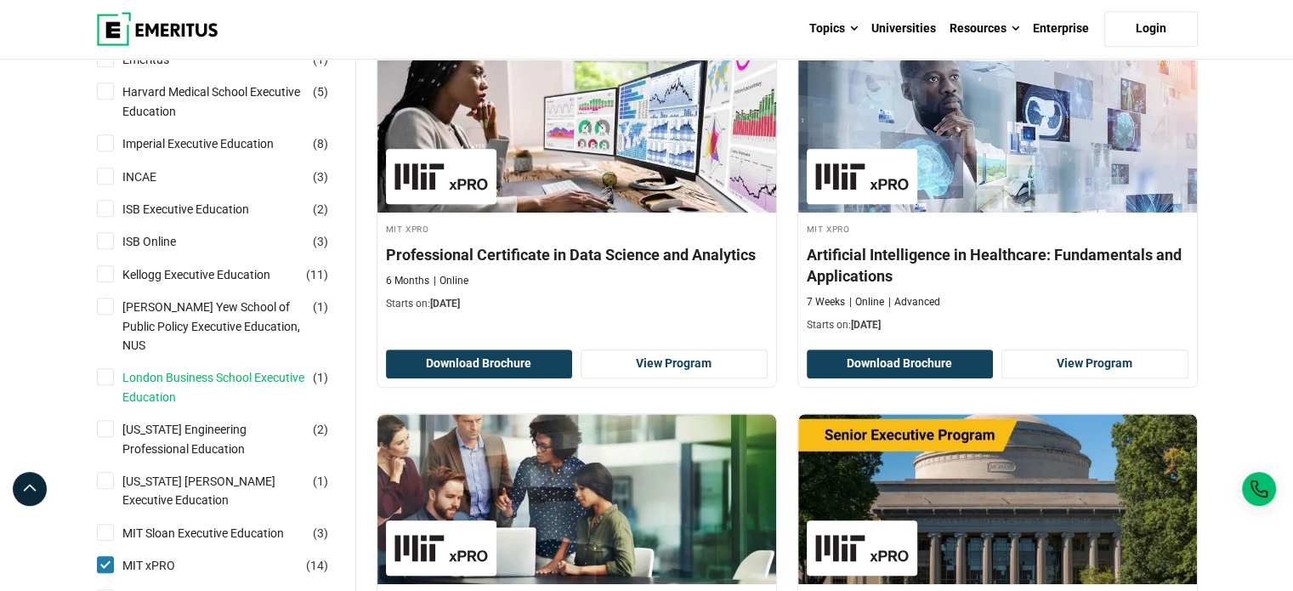
scroll to position [1020, 0]
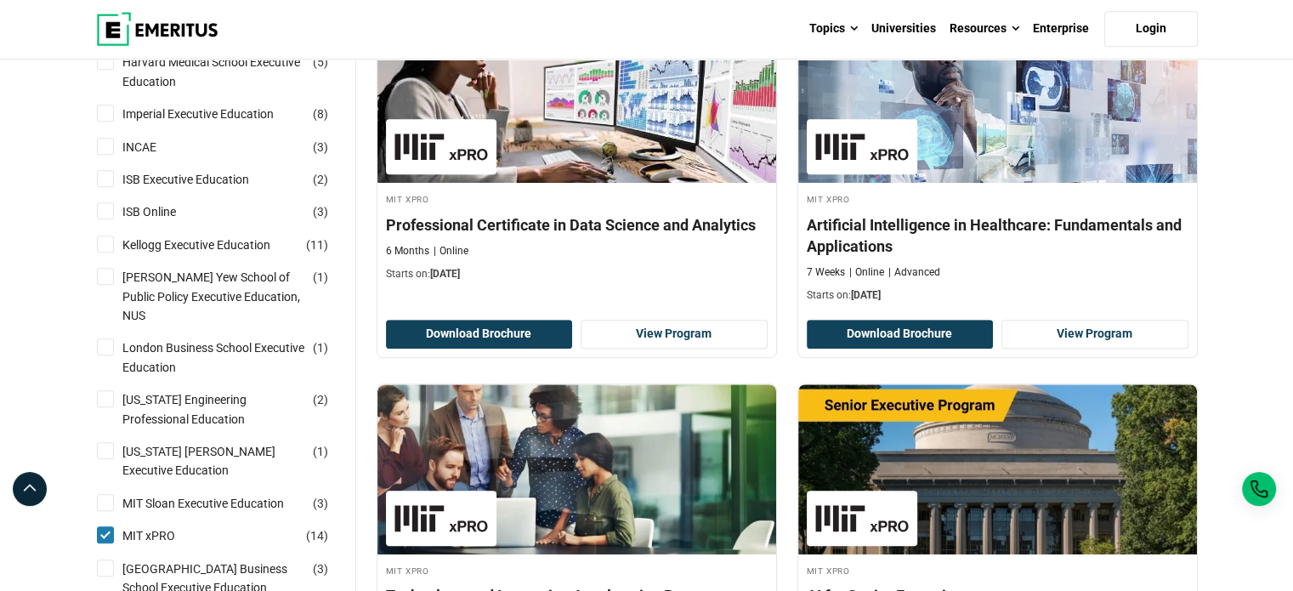
click at [102, 526] on input "MIT xPRO ( 14 )" at bounding box center [105, 534] width 17 height 17
checkbox input "false"
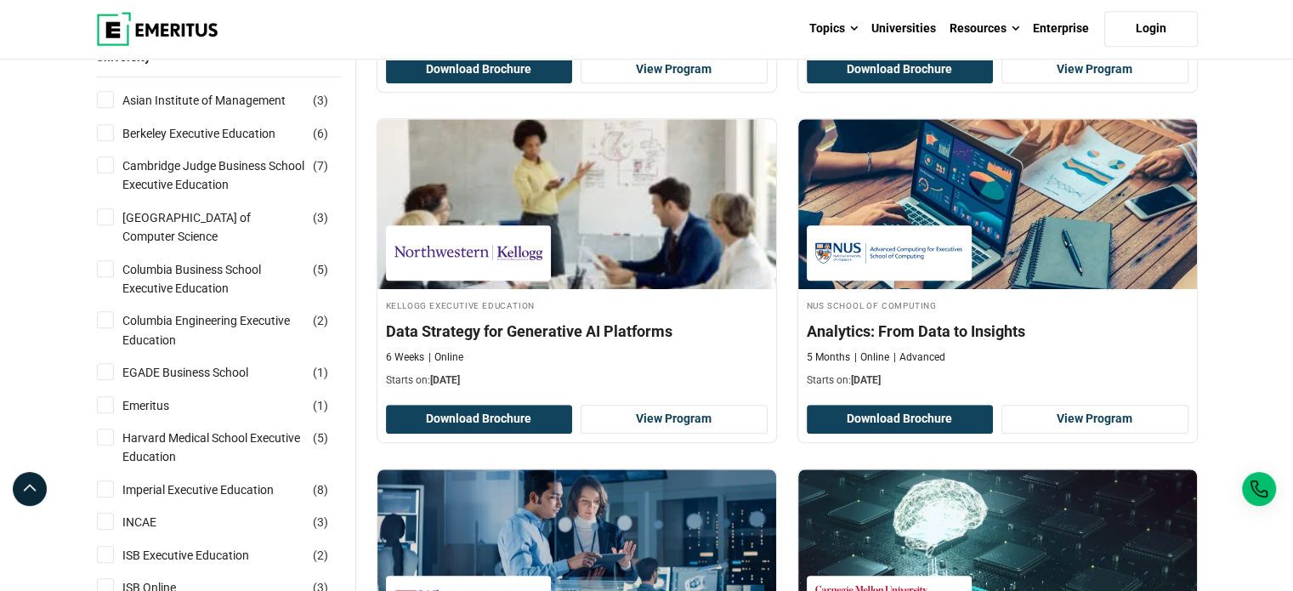
scroll to position [1276, 0]
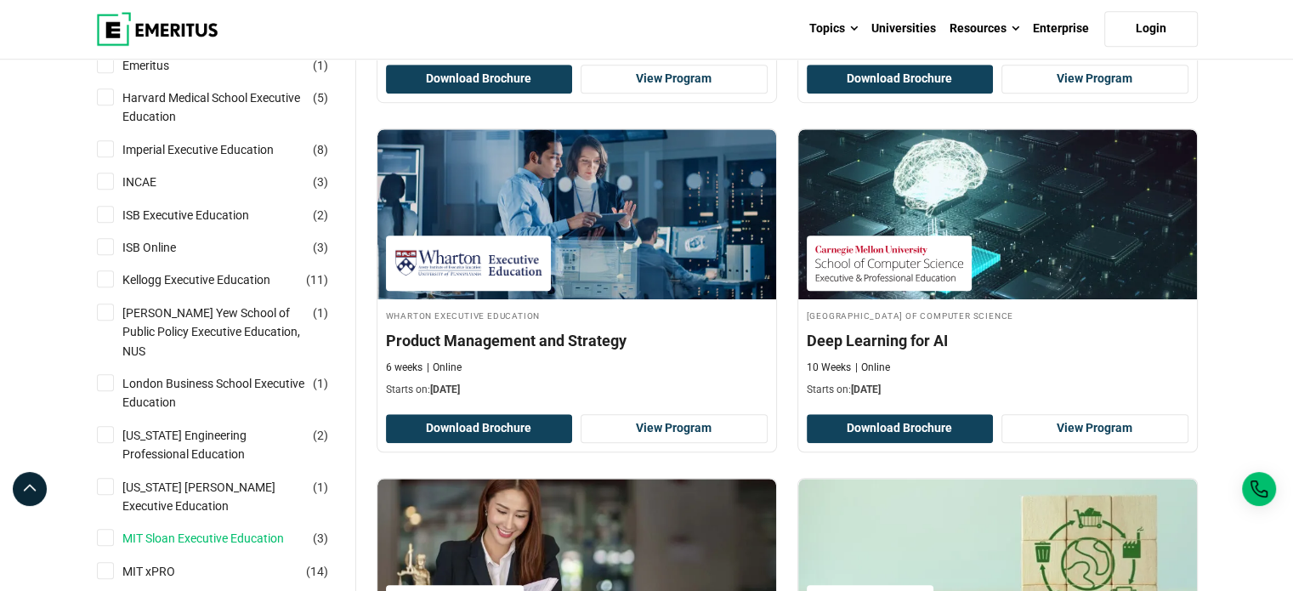
click at [179, 529] on link "MIT Sloan Executive Education" at bounding box center [220, 538] width 196 height 19
checkbox input "true"
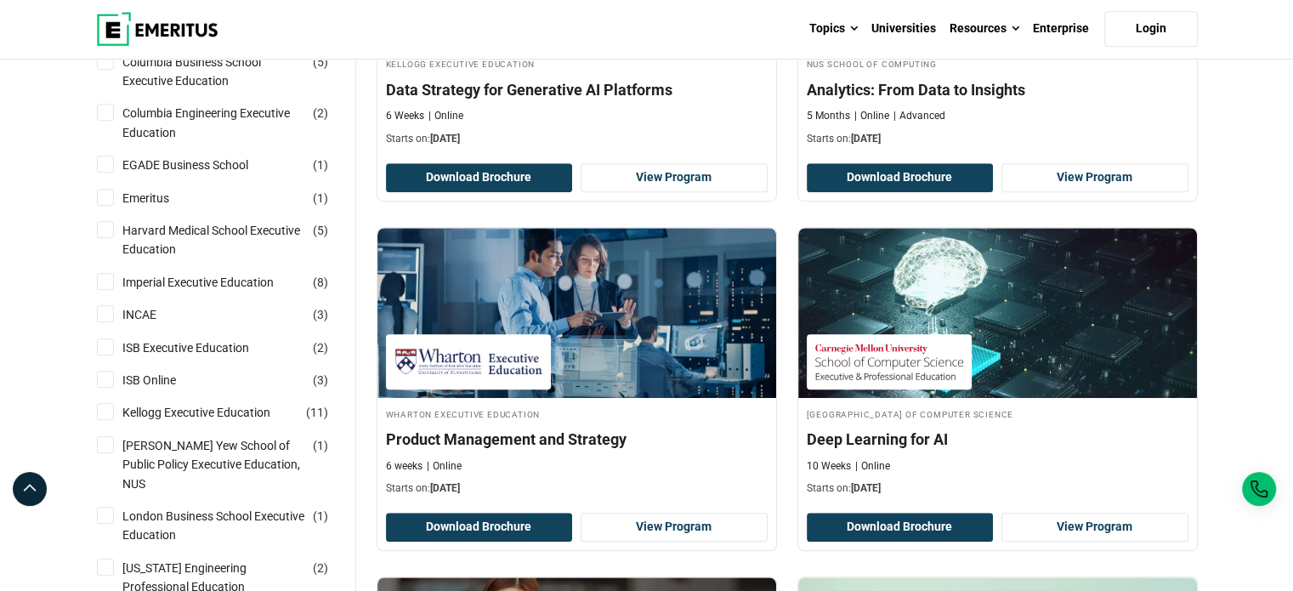
scroll to position [1105, 0]
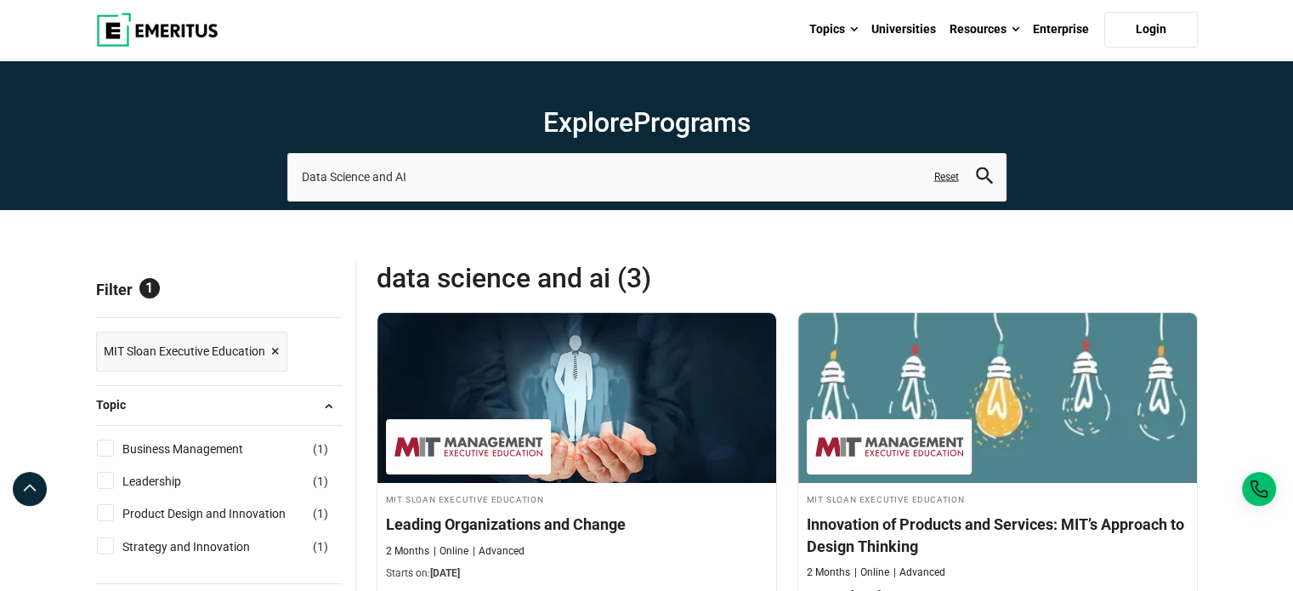
click at [951, 177] on link "Reset" at bounding box center [947, 177] width 25 height 14
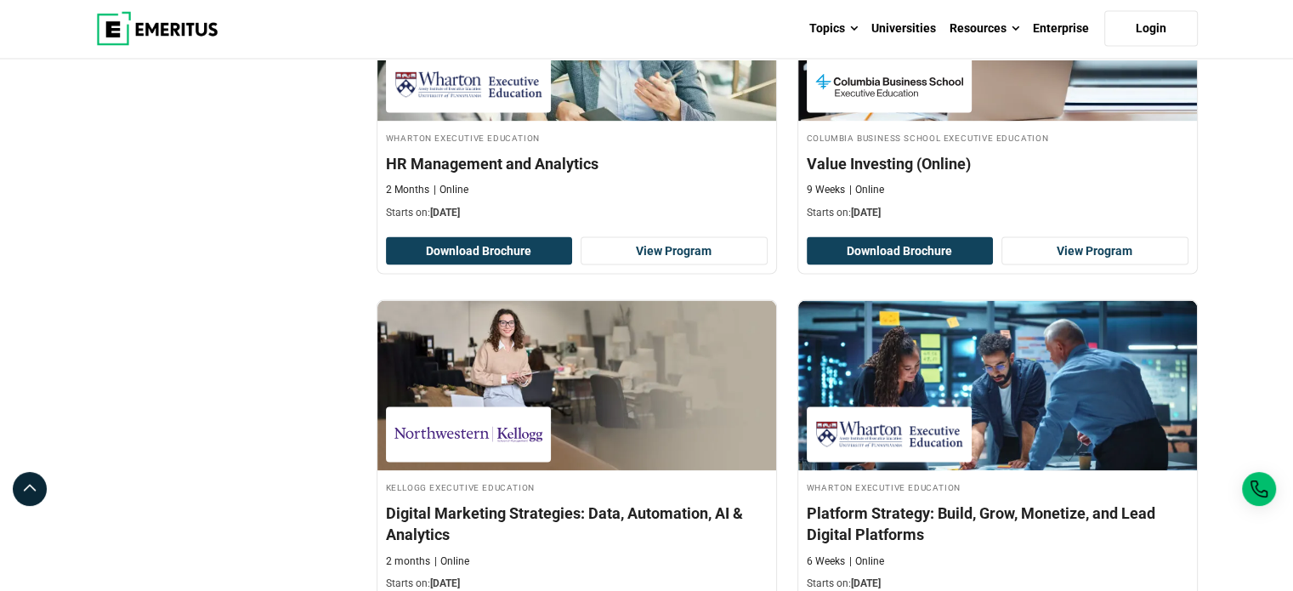
scroll to position [3401, 0]
